Goal: Task Accomplishment & Management: Use online tool/utility

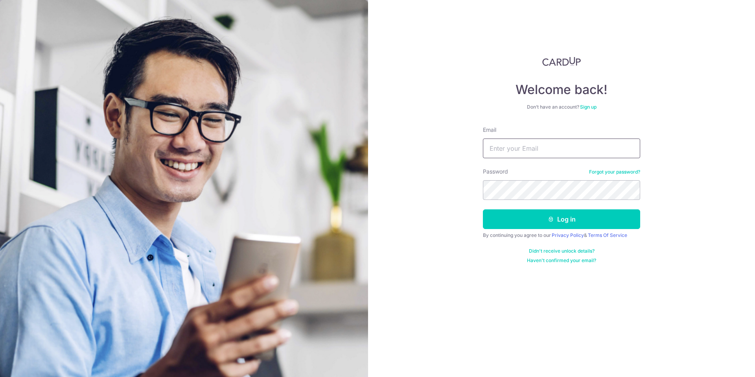
click at [515, 148] on input "Email" at bounding box center [561, 148] width 157 height 20
type input "jkay88@hotmail.com"
click at [565, 218] on button "Log in" at bounding box center [561, 219] width 157 height 20
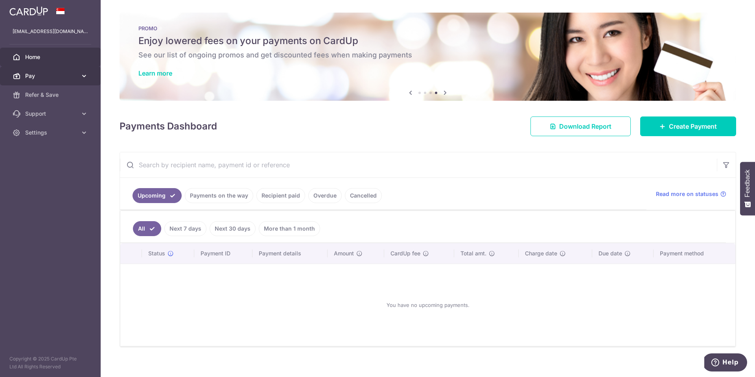
click at [81, 74] on icon at bounding box center [84, 76] width 8 height 8
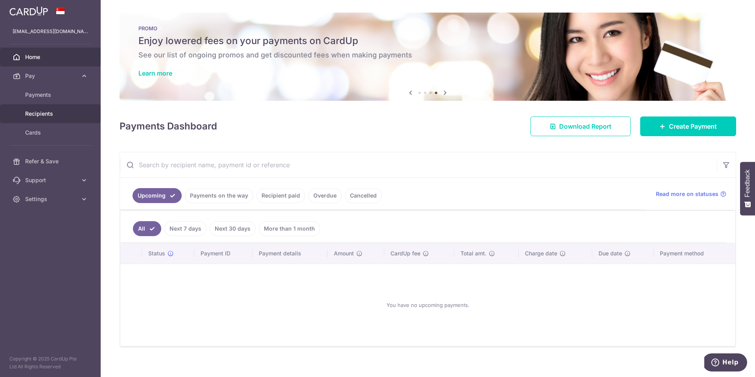
click at [48, 110] on span "Recipients" at bounding box center [51, 114] width 52 height 8
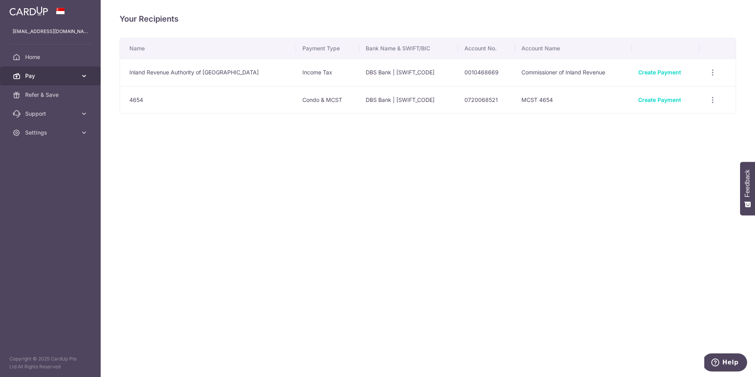
click at [75, 76] on span "Pay" at bounding box center [51, 76] width 52 height 8
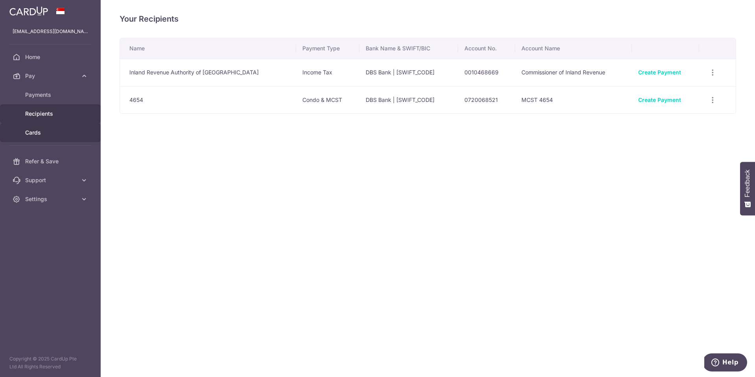
click at [46, 129] on span "Cards" at bounding box center [51, 133] width 52 height 8
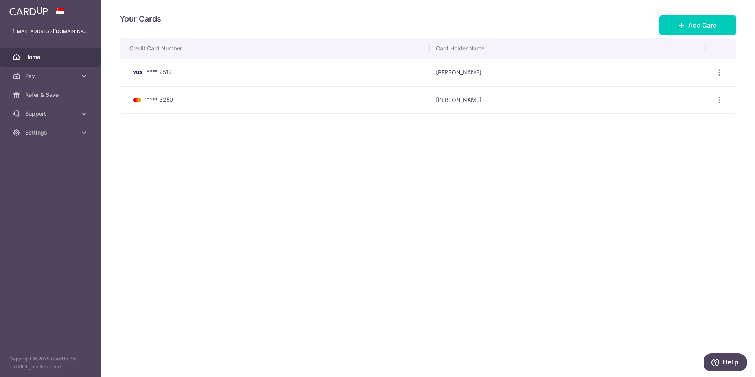
click at [45, 54] on span "Home" at bounding box center [51, 57] width 52 height 8
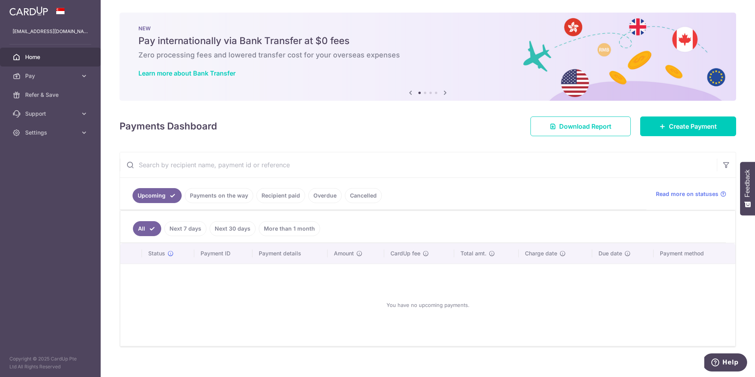
click at [285, 226] on link "More than 1 month" at bounding box center [289, 228] width 61 height 15
click at [282, 187] on ul "Upcoming Payments on the way Recipient paid Overdue Cancelled" at bounding box center [383, 194] width 527 height 32
click at [284, 195] on link "Recipient paid" at bounding box center [280, 195] width 49 height 15
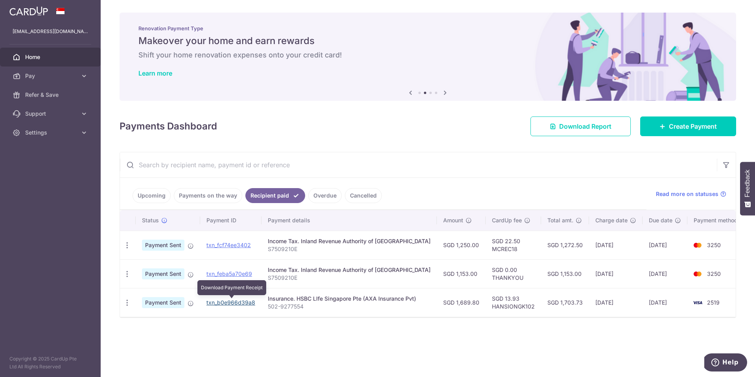
click at [231, 301] on link "txn_b0e966d39a8" at bounding box center [231, 302] width 49 height 7
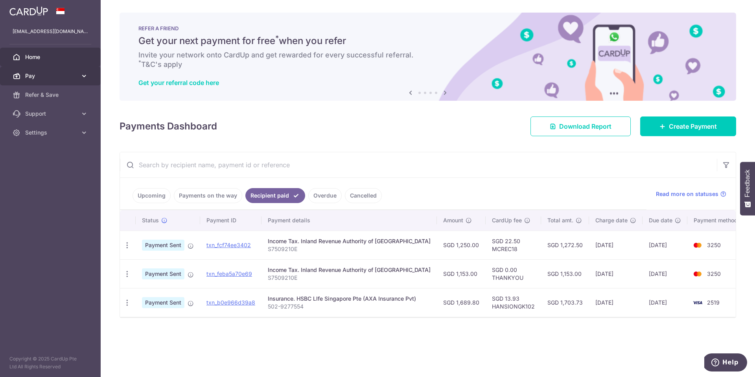
click at [30, 76] on span "Pay" at bounding box center [51, 76] width 52 height 8
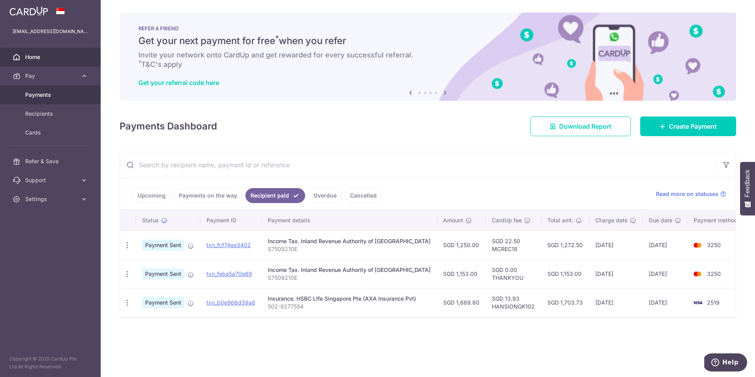
click at [46, 98] on span "Payments" at bounding box center [51, 95] width 52 height 8
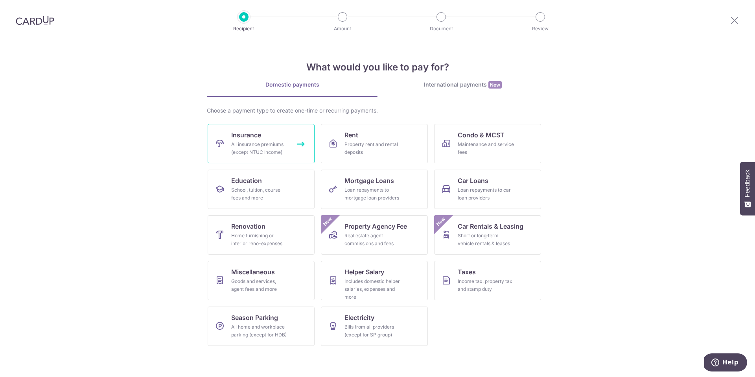
click at [276, 144] on div "All insurance premiums (except NTUC Income)" at bounding box center [259, 148] width 57 height 16
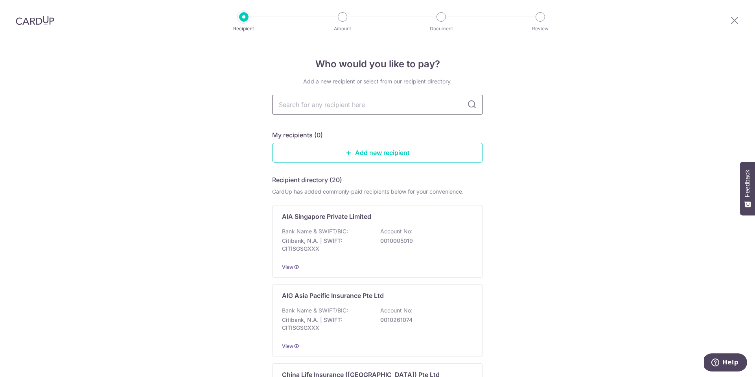
click at [366, 102] on input "text" at bounding box center [377, 105] width 211 height 20
type input "hsbc"
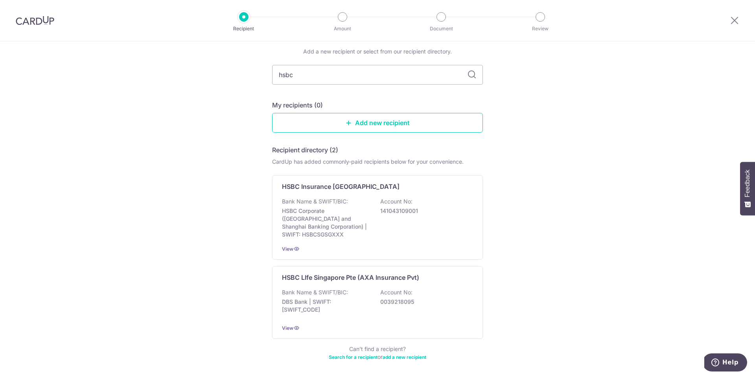
scroll to position [30, 0]
